Goal: Task Accomplishment & Management: Use online tool/utility

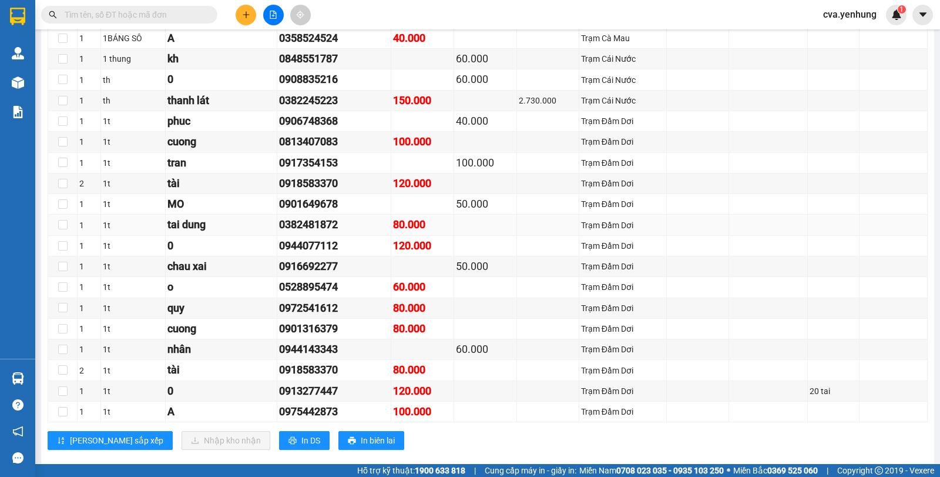
scroll to position [807, 0]
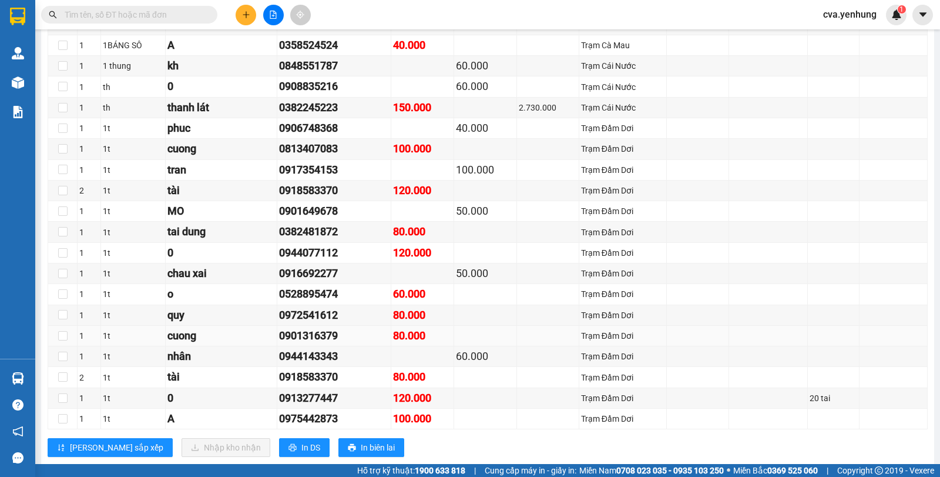
click at [279, 344] on div "0901316379" at bounding box center [334, 335] width 110 height 16
click at [352, 406] on div "0913277447" at bounding box center [334, 398] width 110 height 16
click at [222, 425] on div "A" at bounding box center [221, 418] width 107 height 16
click at [457, 115] on td at bounding box center [485, 108] width 63 height 21
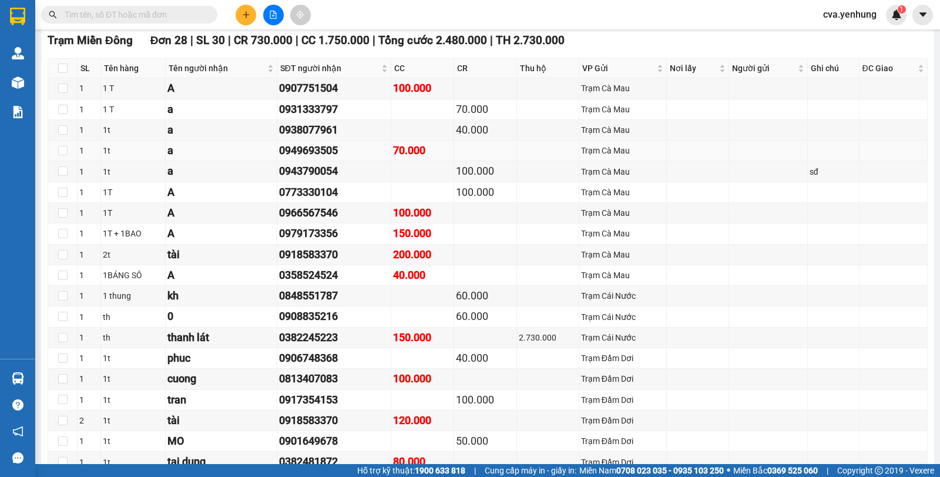
scroll to position [572, 0]
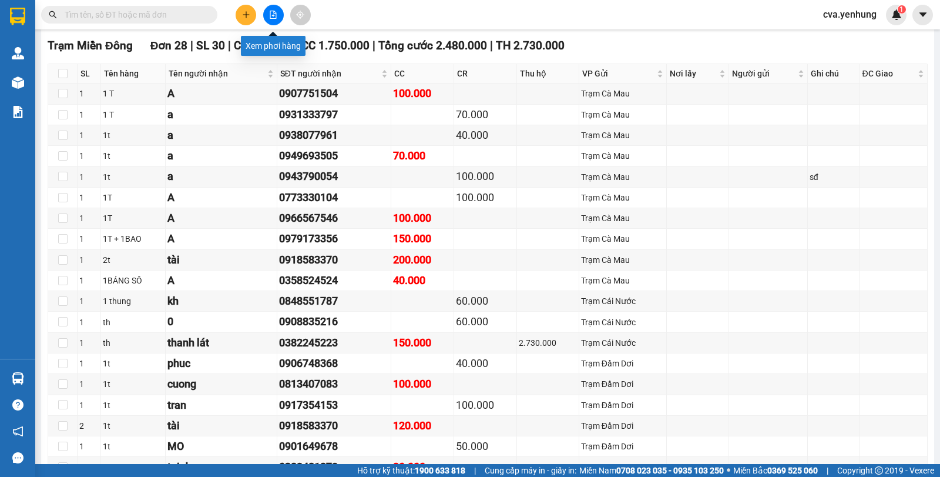
click at [270, 18] on icon "file-add" at bounding box center [273, 15] width 6 height 8
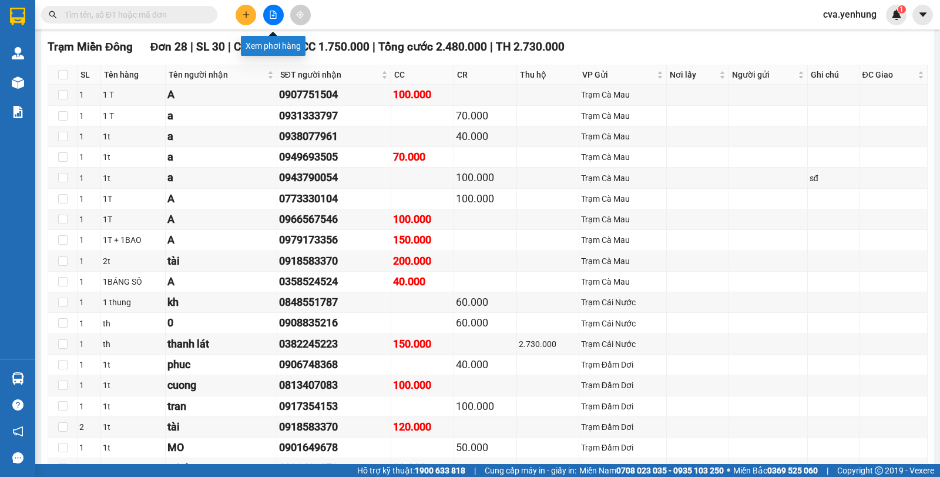
click at [273, 22] on button at bounding box center [273, 15] width 21 height 21
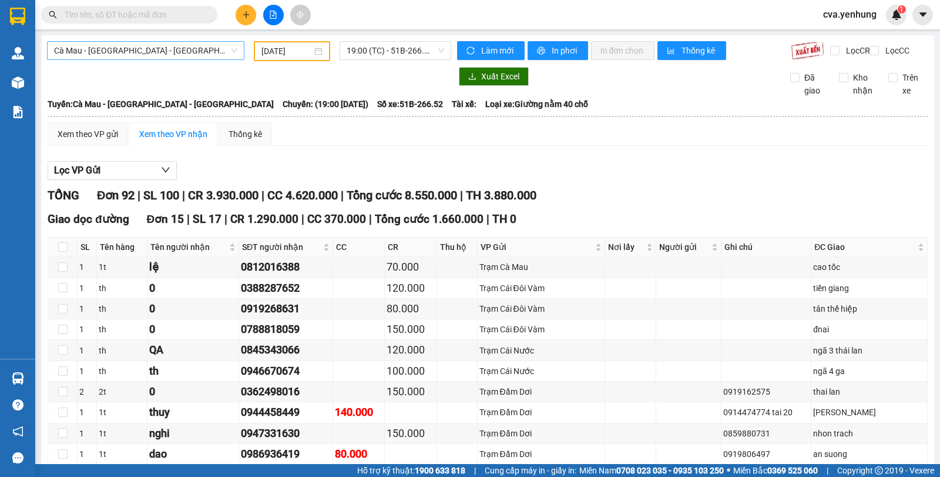
click at [171, 53] on span "Cà Mau - [GEOGRAPHIC_DATA] - [GEOGRAPHIC_DATA]" at bounding box center [145, 51] width 183 height 18
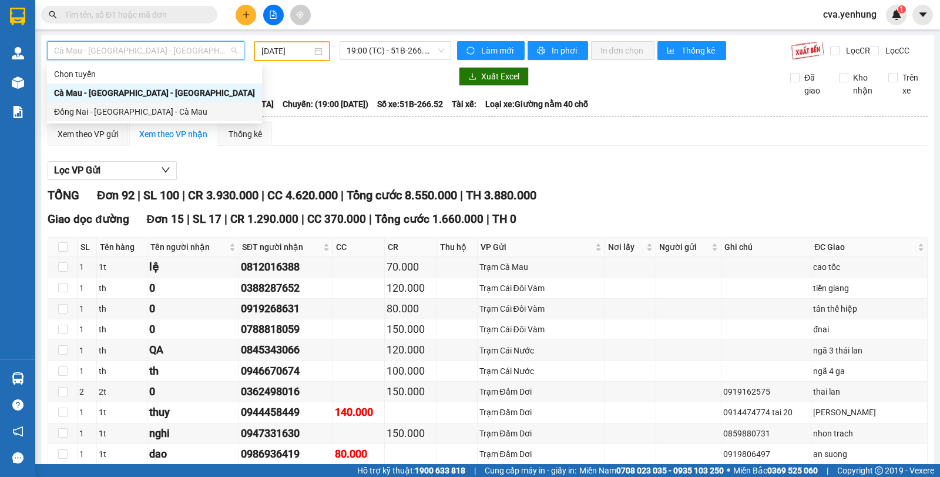
click at [172, 105] on div "Đồng Nai - [GEOGRAPHIC_DATA] - Cà Mau" at bounding box center [154, 111] width 215 height 19
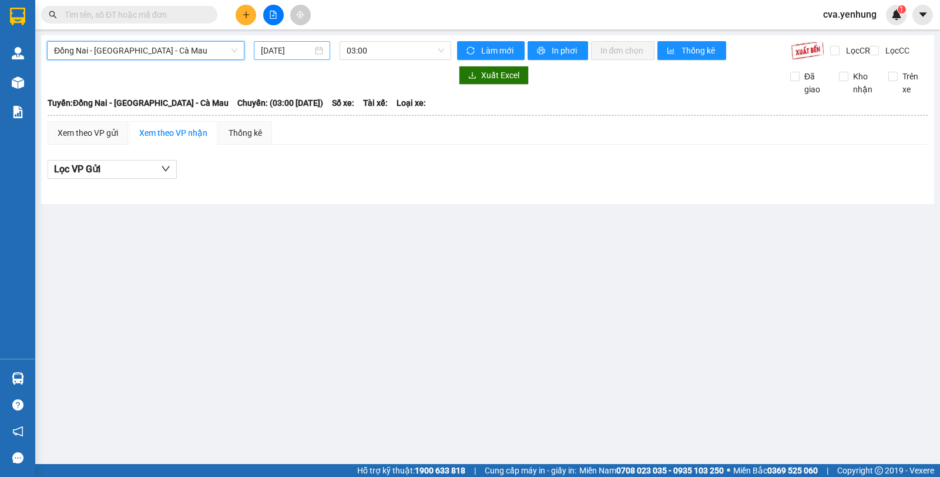
click at [304, 51] on input "[DATE]" at bounding box center [287, 50] width 52 height 13
click at [372, 52] on span "03:00" at bounding box center [395, 51] width 97 height 18
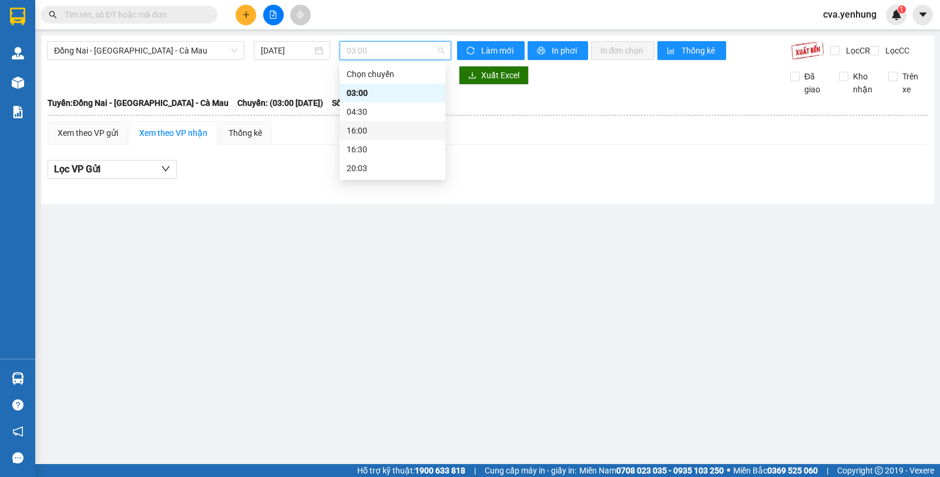
click at [380, 132] on div "16:00" at bounding box center [393, 130] width 92 height 13
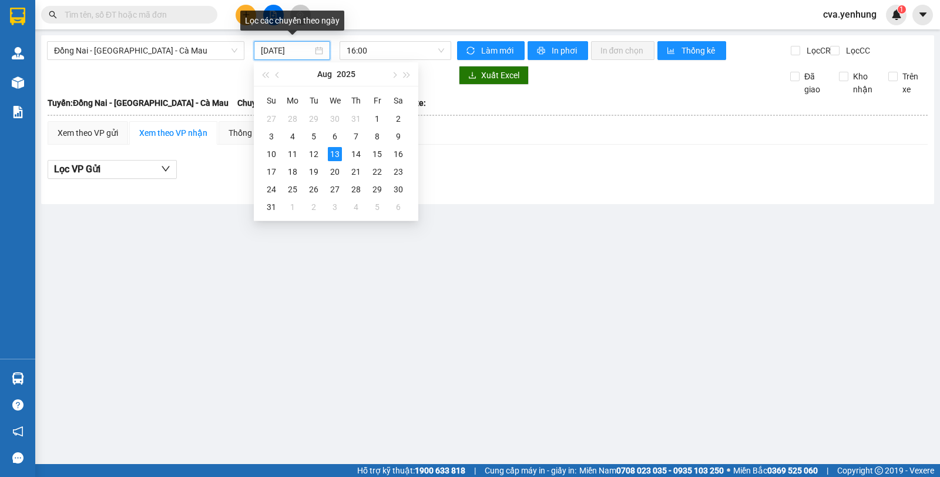
click at [270, 51] on input "[DATE]" at bounding box center [287, 50] width 52 height 13
click at [315, 152] on div "12" at bounding box center [314, 154] width 14 height 14
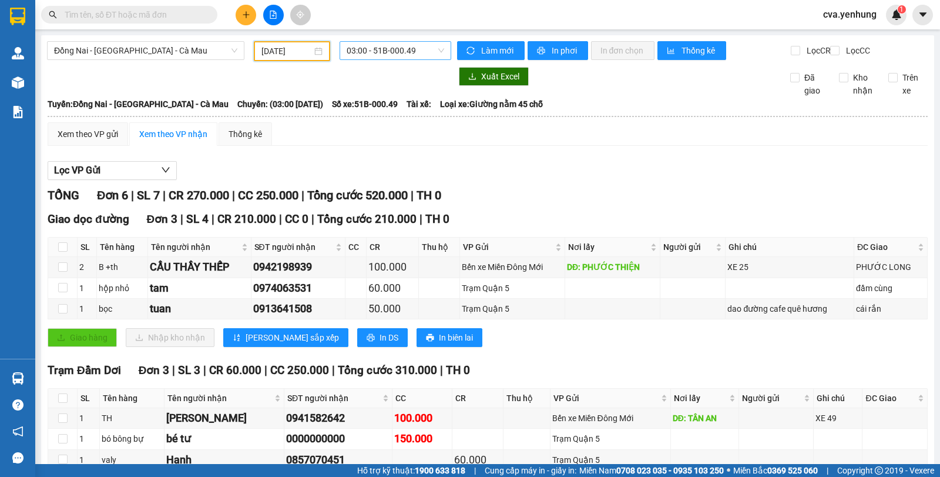
click at [370, 51] on span "03:00 - 51B-000.49" at bounding box center [395, 51] width 97 height 18
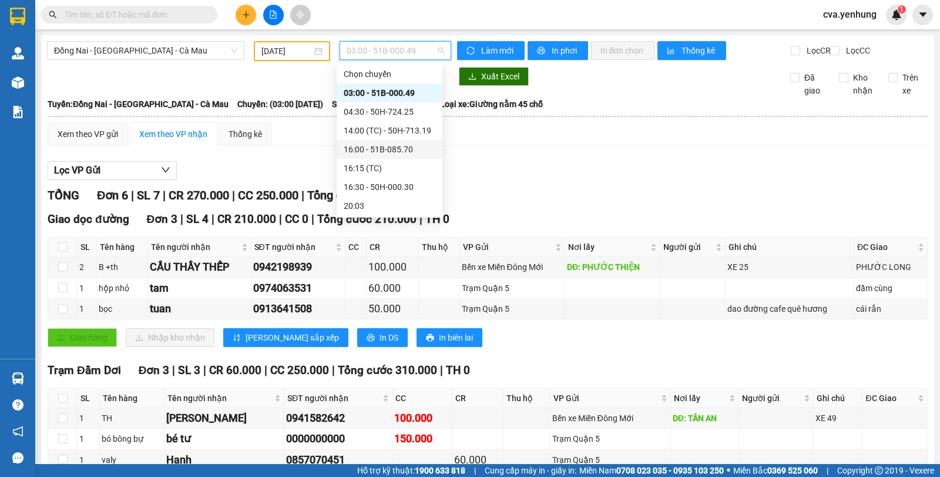
click at [383, 152] on div "16:00 - 51B-085.70" at bounding box center [390, 149] width 92 height 13
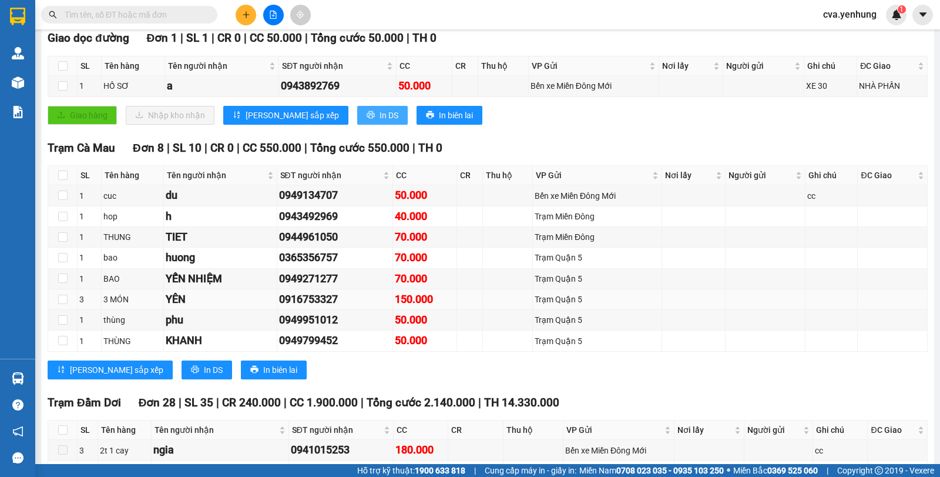
scroll to position [185, 0]
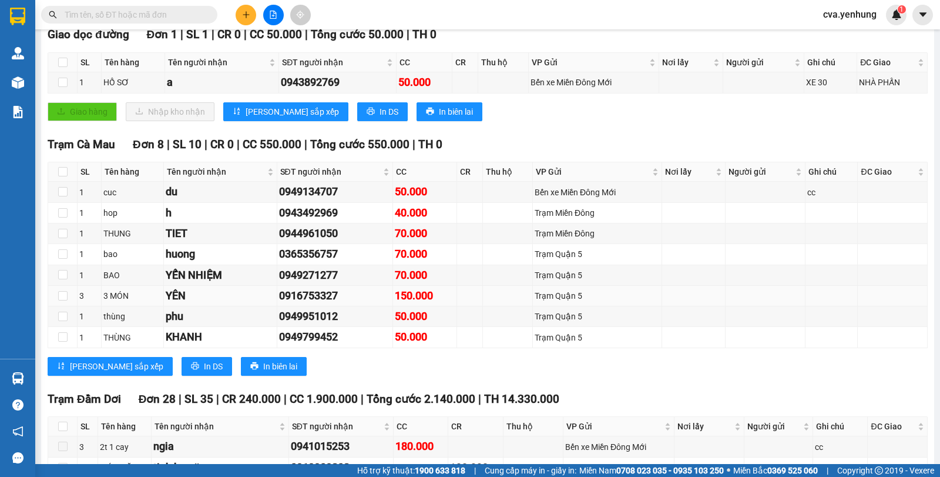
click at [348, 304] on div "0916753327" at bounding box center [335, 295] width 112 height 16
click at [395, 300] on div "150.000" at bounding box center [425, 295] width 60 height 16
drag, startPoint x: 412, startPoint y: 299, endPoint x: 264, endPoint y: 303, distance: 148.2
click at [264, 303] on tr "3 3 MÓN YÊN 0916753327 150.000 Trạm [GEOGRAPHIC_DATA]" at bounding box center [488, 296] width 880 height 21
click at [253, 304] on div "YÊN" at bounding box center [220, 295] width 109 height 16
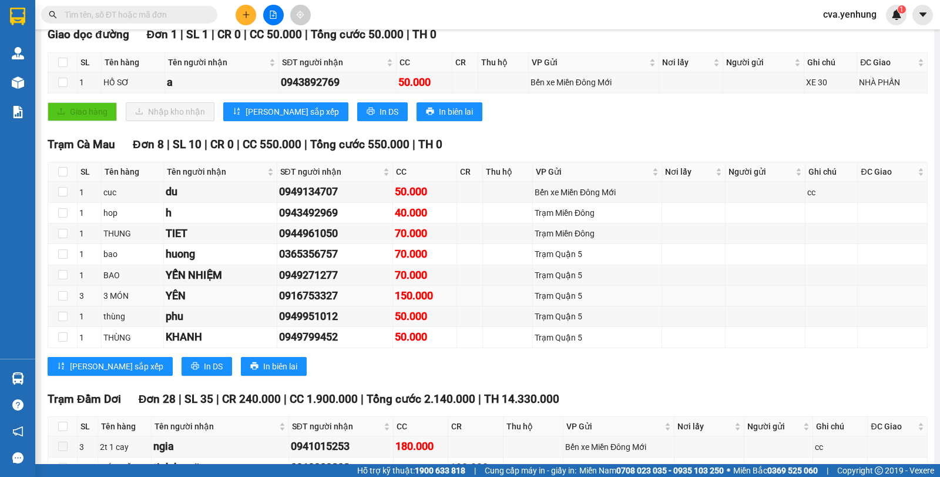
click at [252, 304] on div "YÊN" at bounding box center [220, 295] width 109 height 16
click at [225, 223] on td "h" at bounding box center [220, 213] width 113 height 21
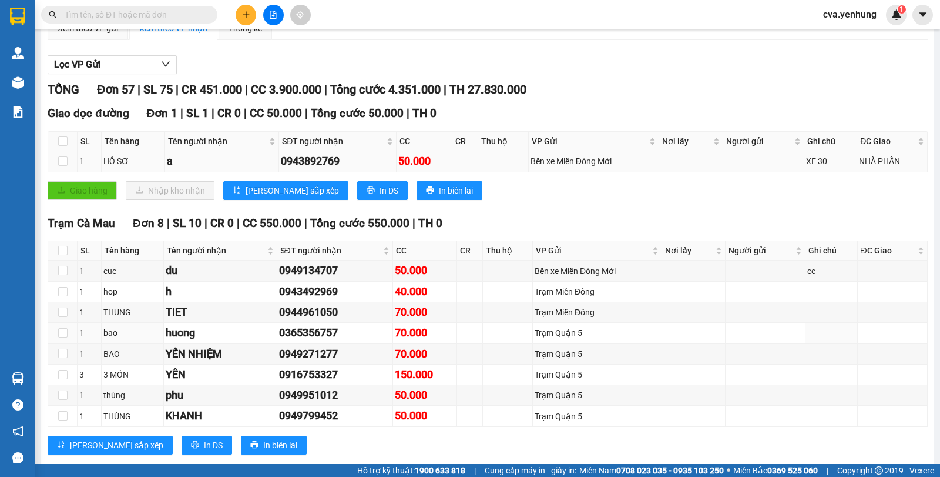
scroll to position [0, 0]
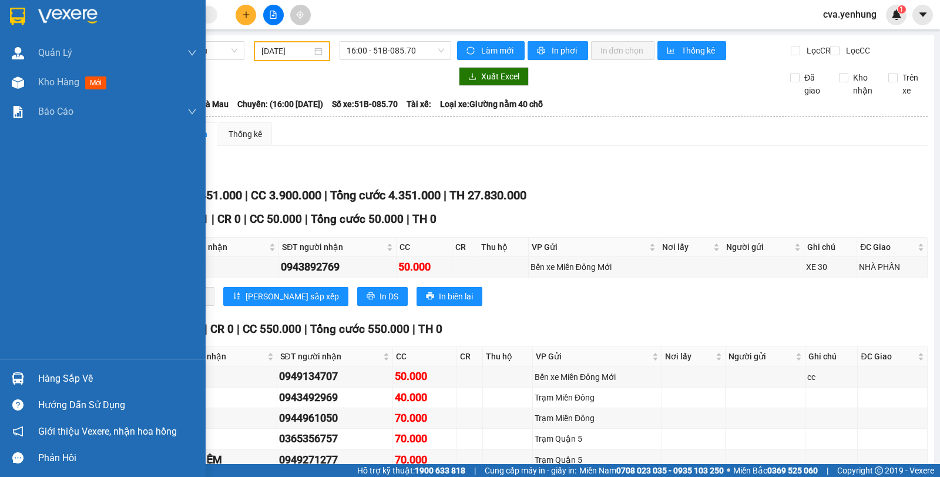
click at [37, 382] on div "Hàng sắp về" at bounding box center [103, 378] width 206 height 26
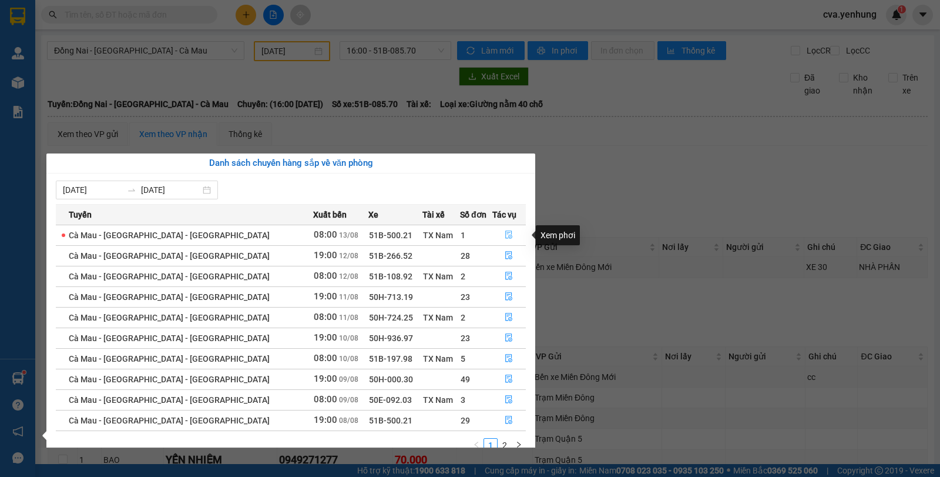
click at [507, 237] on icon "file-done" at bounding box center [509, 235] width 7 height 8
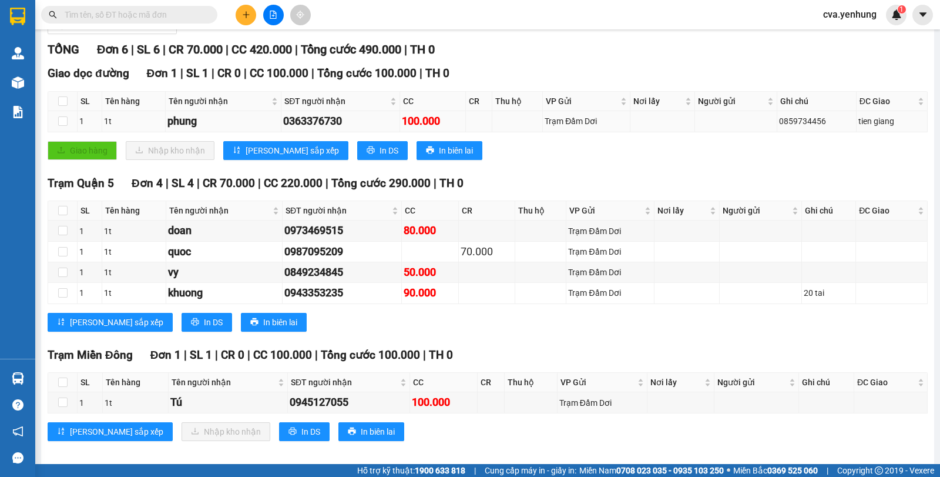
scroll to position [165, 0]
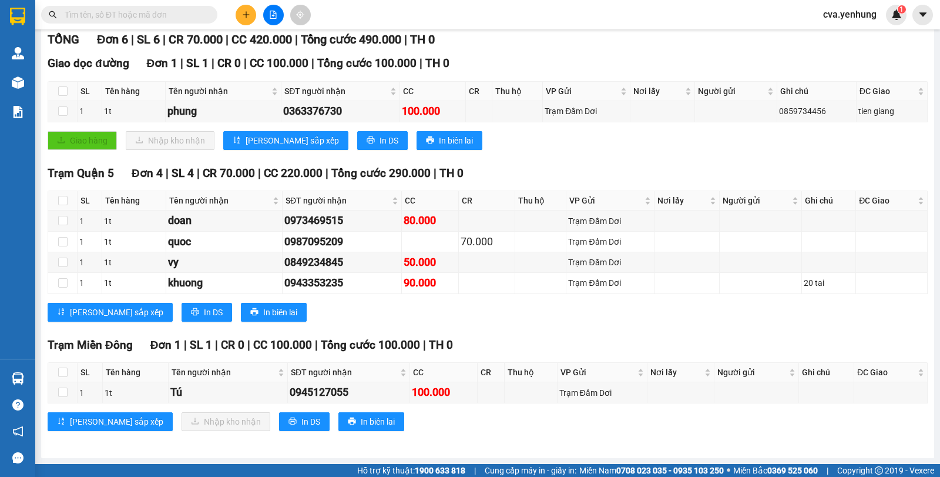
drag, startPoint x: 337, startPoint y: 8, endPoint x: 353, endPoint y: 299, distance: 291.4
click at [364, 305] on div "[PERSON_NAME] sắp xếp In DS In biên lai" at bounding box center [488, 312] width 880 height 19
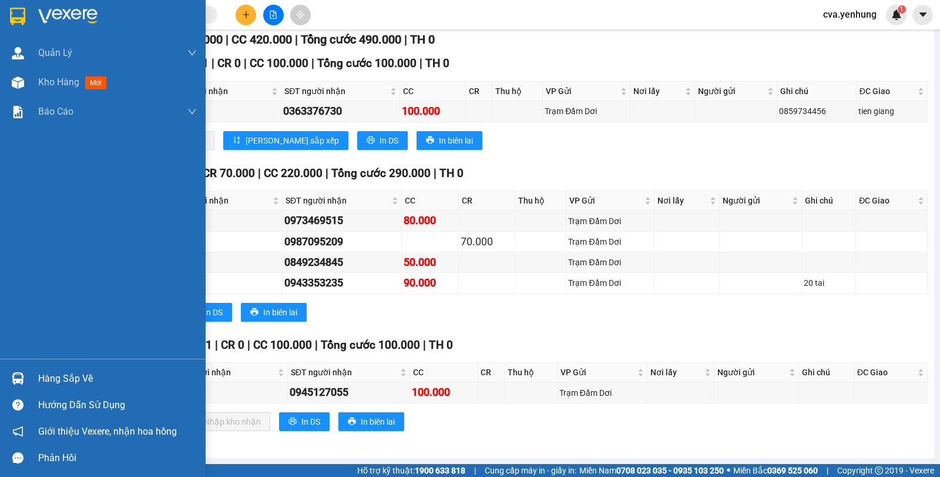
click at [43, 380] on div "Hàng sắp về" at bounding box center [117, 379] width 159 height 18
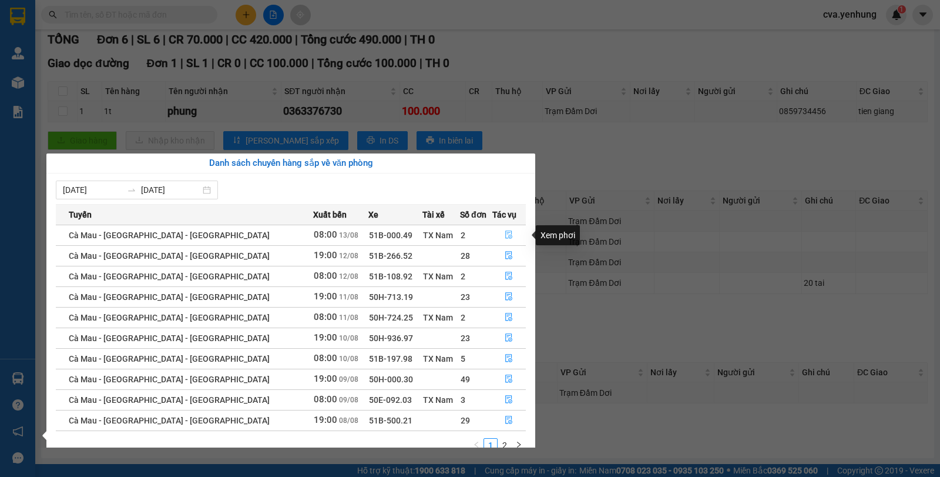
click at [506, 237] on icon "file-done" at bounding box center [509, 235] width 7 height 8
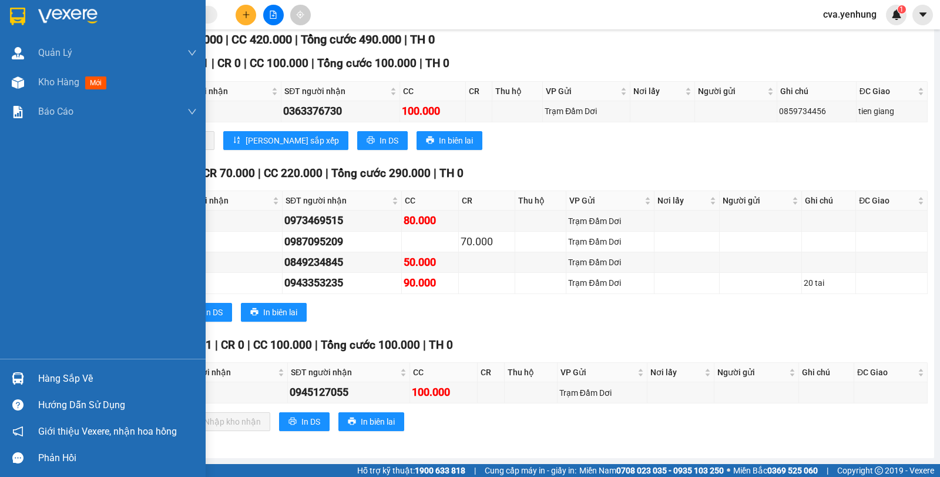
click at [31, 381] on div "Hàng sắp về" at bounding box center [103, 378] width 206 height 26
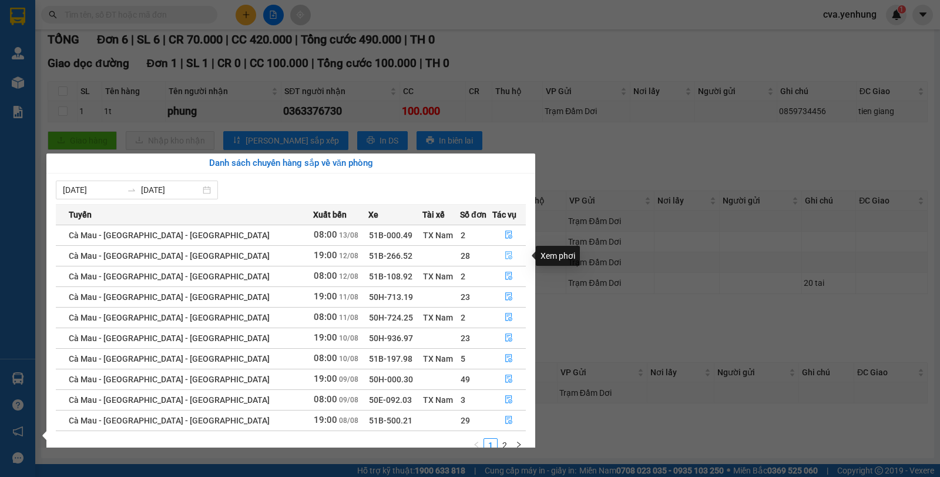
click at [505, 257] on icon "file-done" at bounding box center [509, 255] width 8 height 8
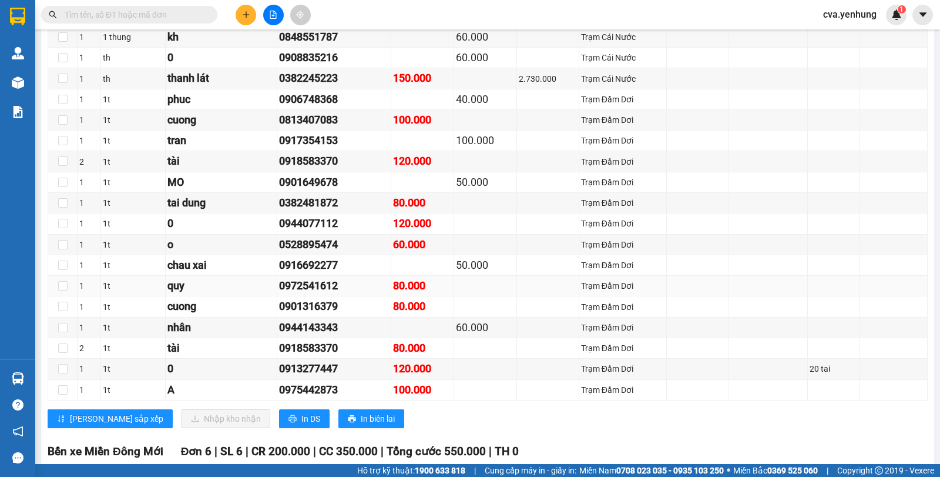
scroll to position [1822, 0]
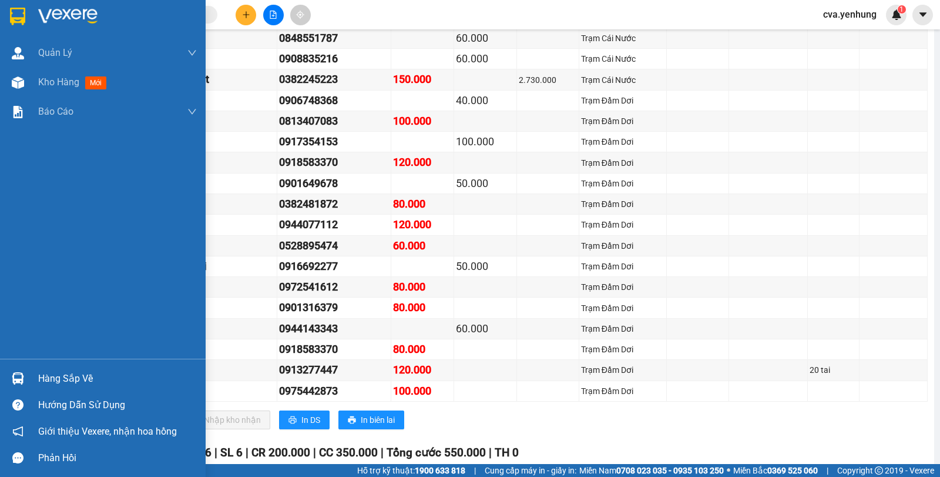
click at [24, 373] on img at bounding box center [18, 378] width 12 height 12
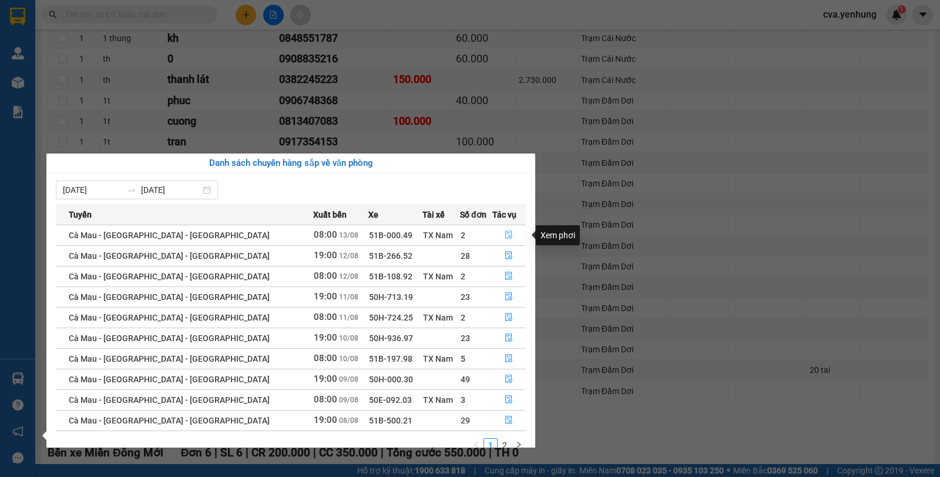
click at [505, 235] on icon "file-done" at bounding box center [509, 234] width 8 height 8
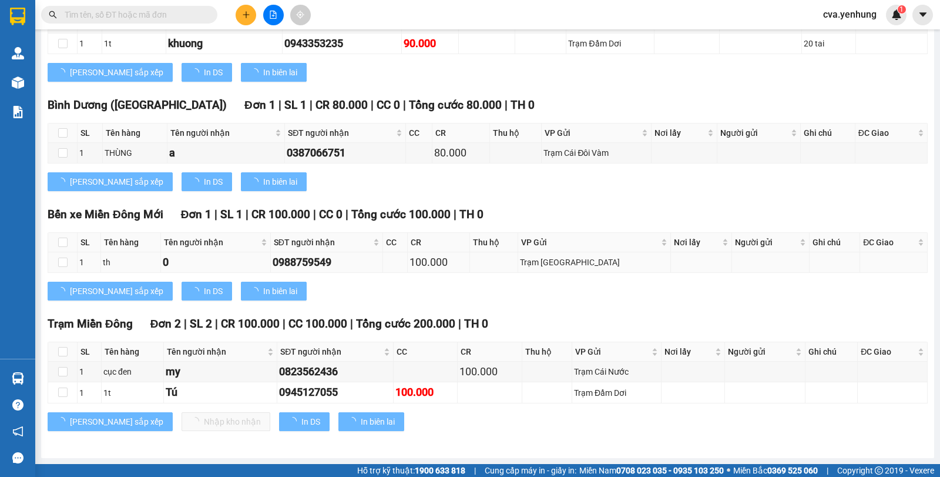
scroll to position [446, 0]
type input "[DATE]"
